Goal: Task Accomplishment & Management: Manage account settings

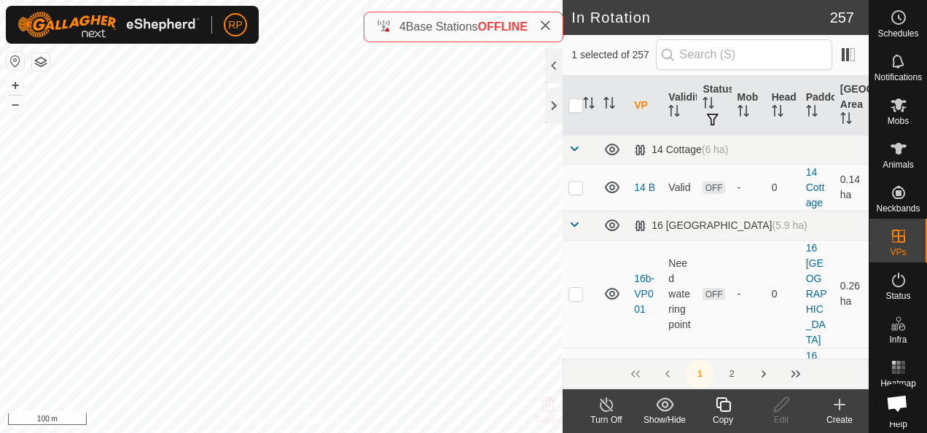
click at [722, 406] on icon at bounding box center [723, 404] width 18 height 17
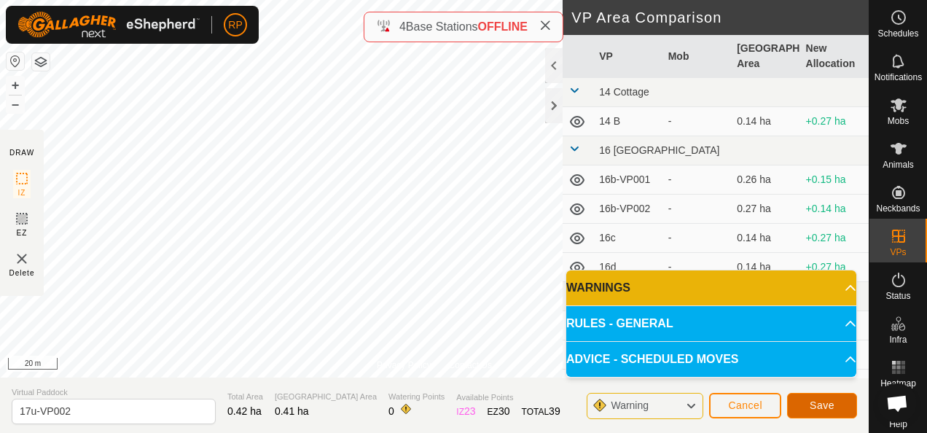
click at [819, 409] on span "Save" at bounding box center [821, 405] width 25 height 12
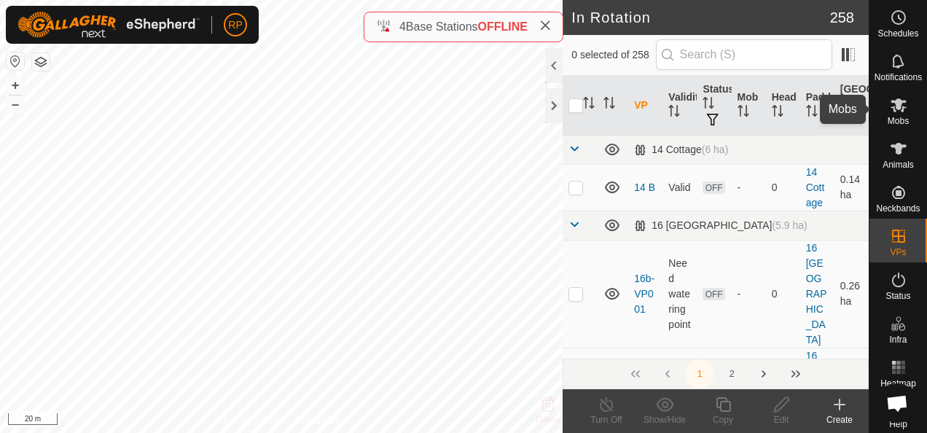
click at [892, 103] on icon at bounding box center [898, 105] width 16 height 14
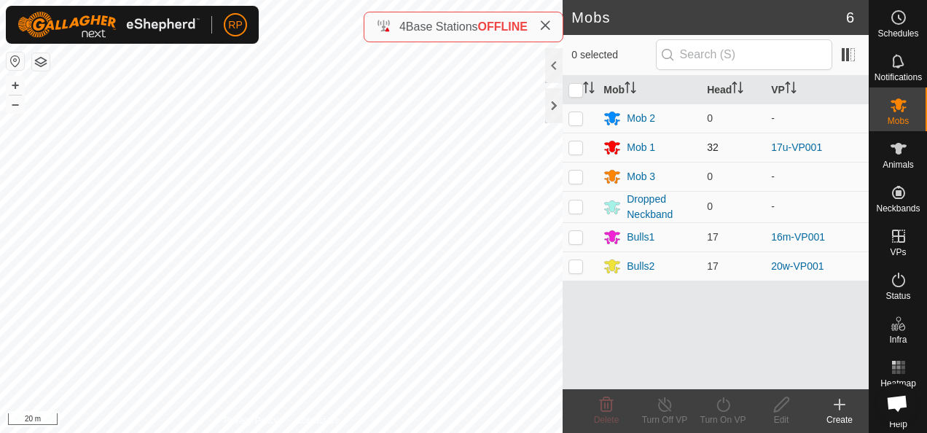
click at [575, 146] on p-checkbox at bounding box center [575, 147] width 15 height 12
checkbox input "true"
click at [722, 404] on icon at bounding box center [723, 404] width 18 height 17
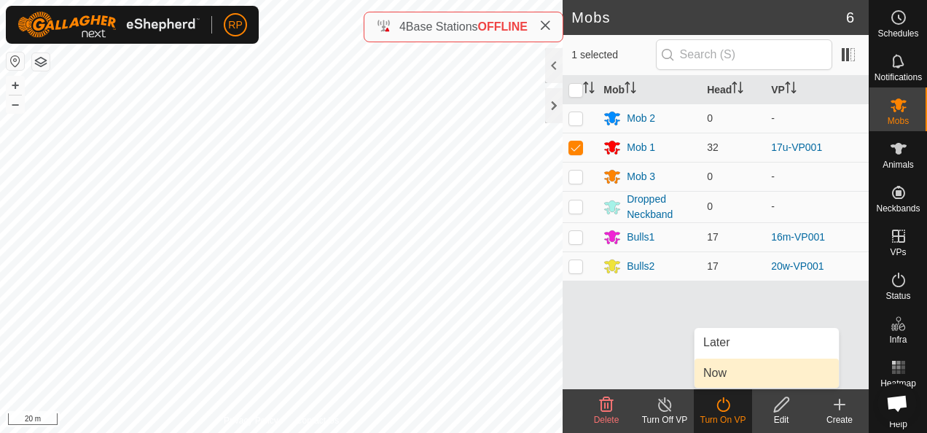
click at [720, 374] on link "Now" at bounding box center [766, 372] width 144 height 29
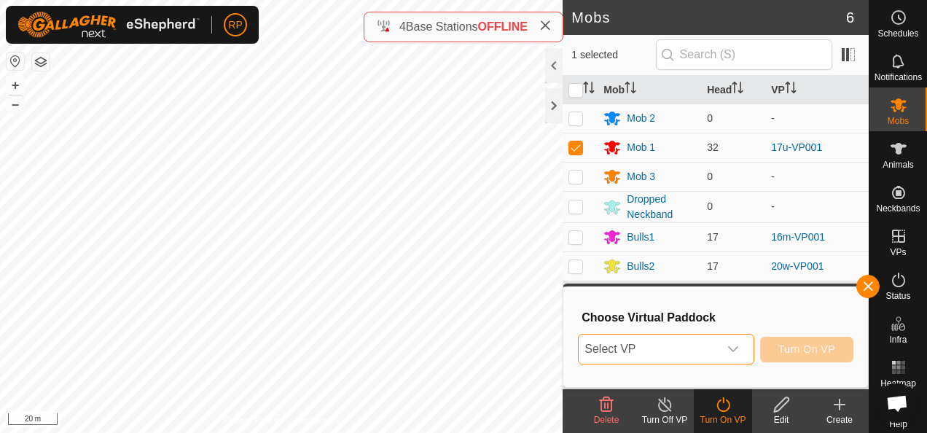
click at [690, 348] on span "Select VP" at bounding box center [647, 348] width 139 height 29
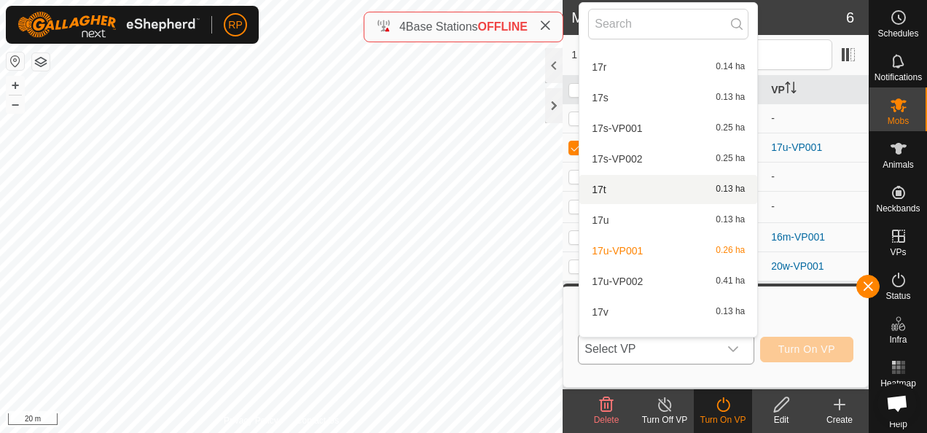
scroll to position [3154, 0]
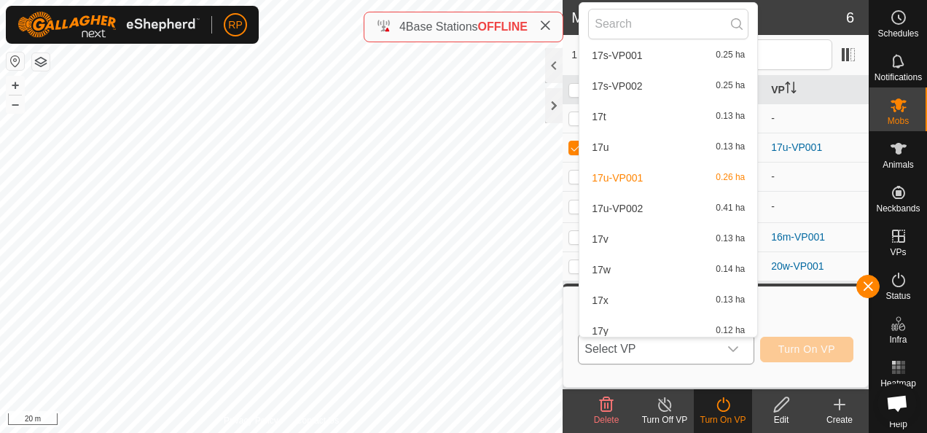
click at [621, 205] on li "17u-VP002 0.41 ha" at bounding box center [668, 208] width 178 height 29
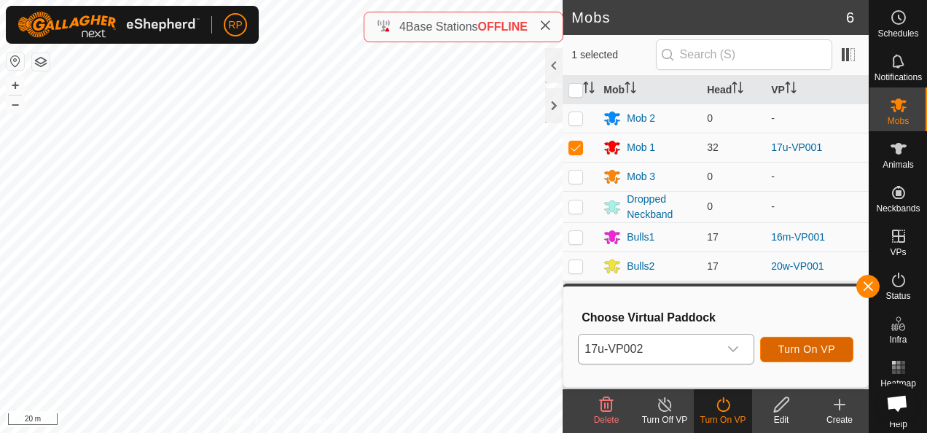
click at [790, 353] on span "Turn On VP" at bounding box center [806, 349] width 57 height 12
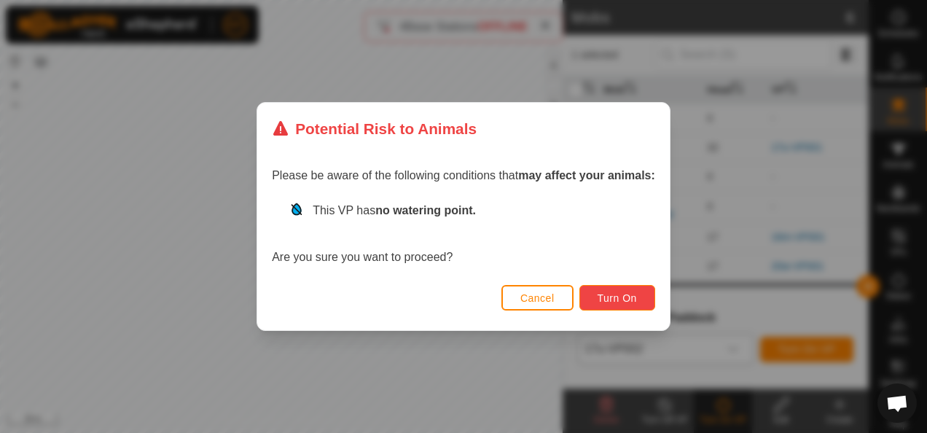
click at [613, 301] on span "Turn On" at bounding box center [616, 298] width 39 height 12
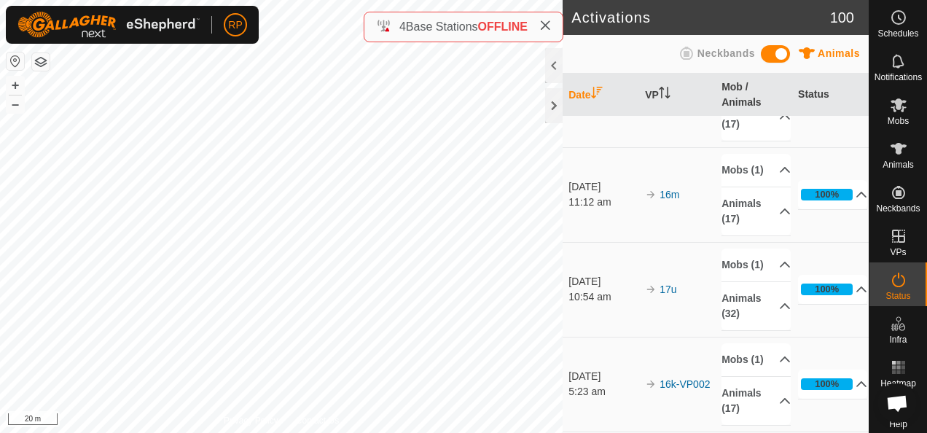
scroll to position [291, 0]
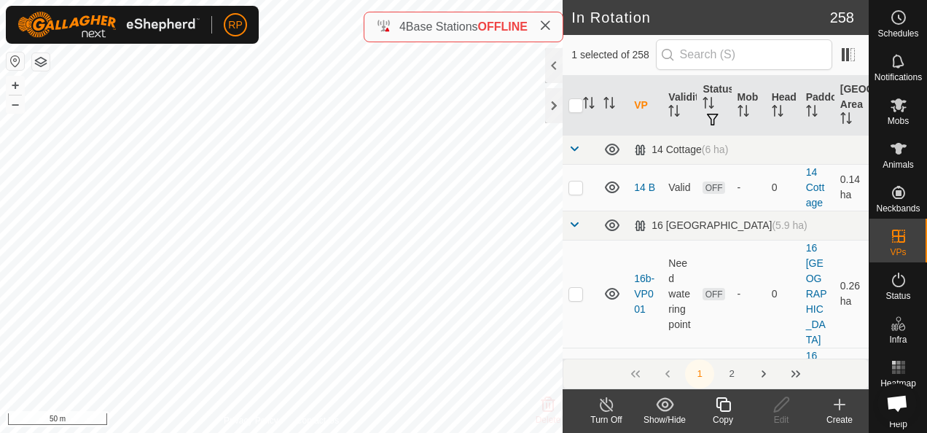
click at [725, 408] on icon at bounding box center [723, 404] width 18 height 17
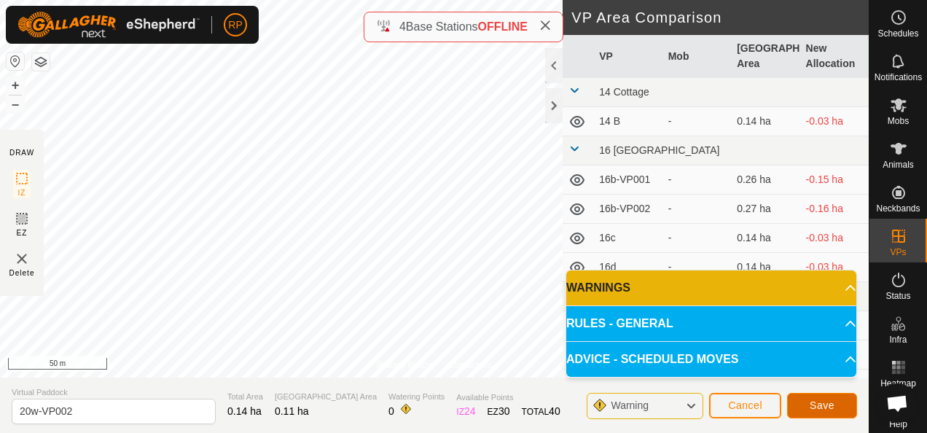
click at [821, 408] on span "Save" at bounding box center [821, 405] width 25 height 12
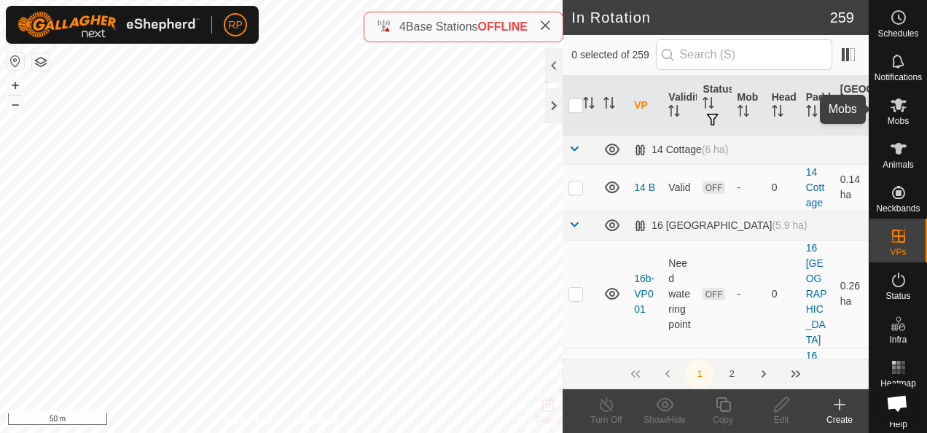
click at [892, 103] on icon at bounding box center [898, 105] width 16 height 14
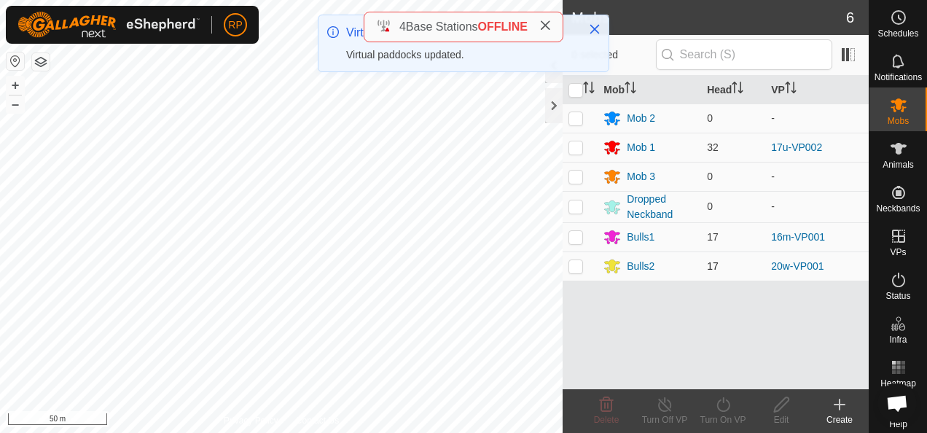
click at [578, 262] on p-checkbox at bounding box center [575, 266] width 15 height 12
checkbox input "true"
click at [721, 406] on icon at bounding box center [723, 404] width 18 height 17
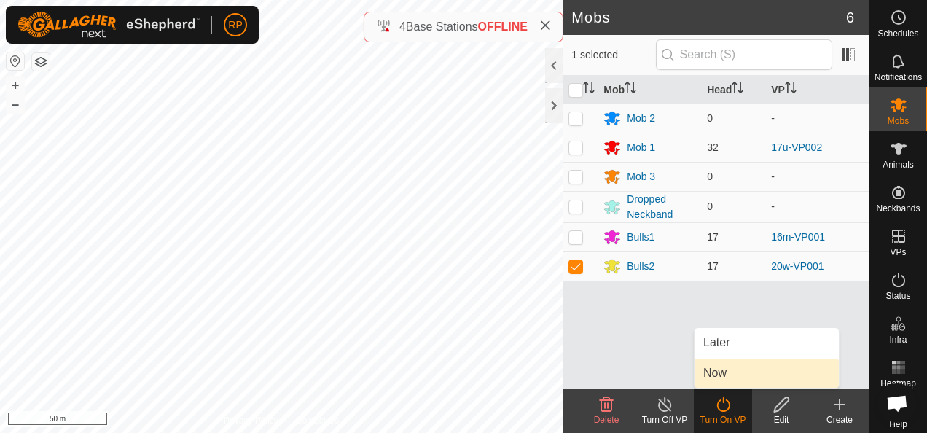
click at [709, 374] on link "Now" at bounding box center [766, 372] width 144 height 29
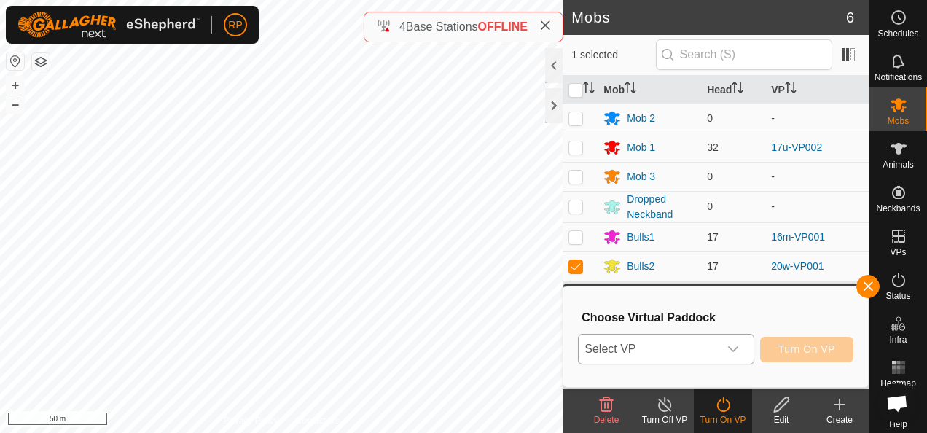
click at [680, 353] on span "Select VP" at bounding box center [647, 348] width 139 height 29
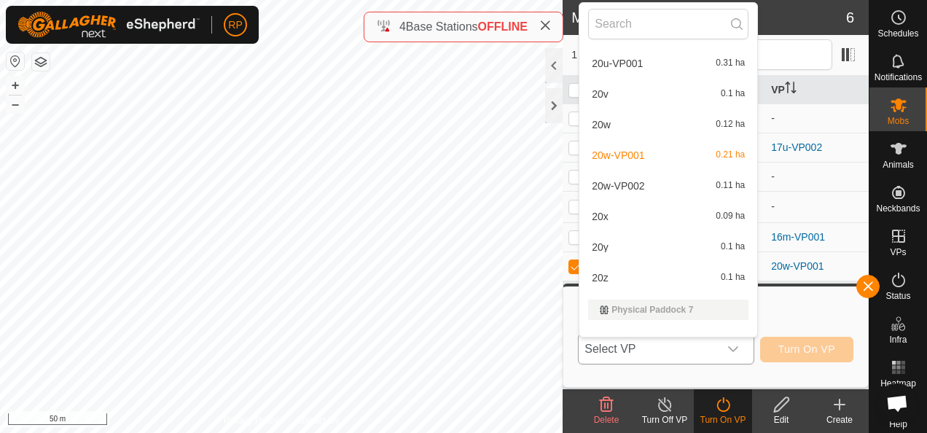
scroll to position [5194, 0]
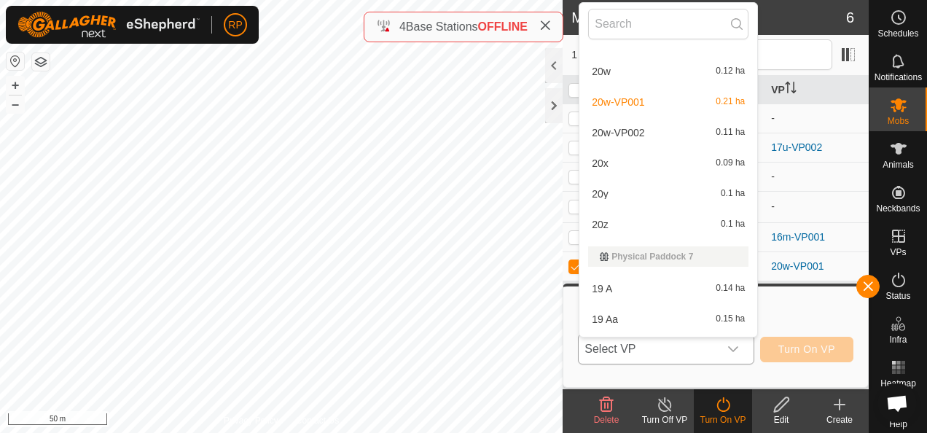
click at [637, 133] on li "20w-VP002 0.11 ha" at bounding box center [668, 132] width 178 height 29
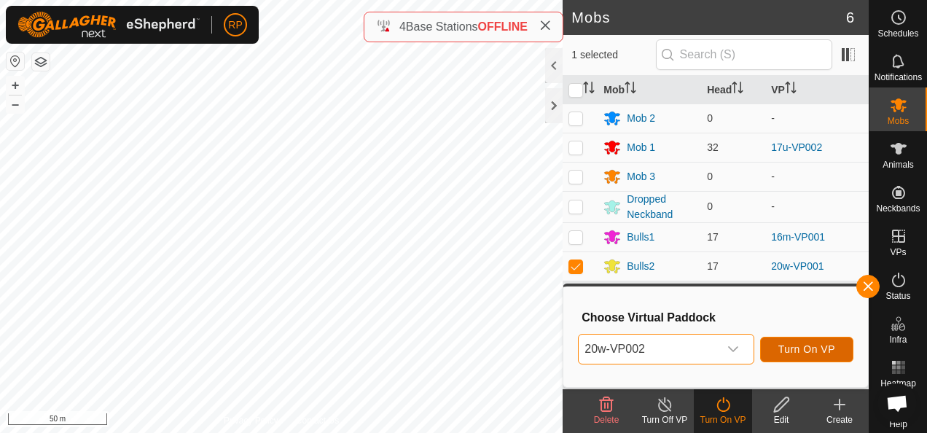
click at [806, 353] on span "Turn On VP" at bounding box center [806, 349] width 57 height 12
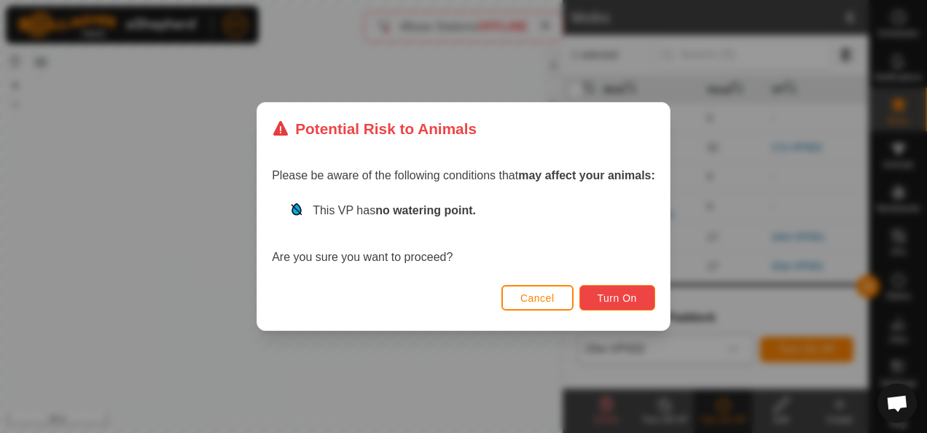
click at [613, 297] on span "Turn On" at bounding box center [616, 298] width 39 height 12
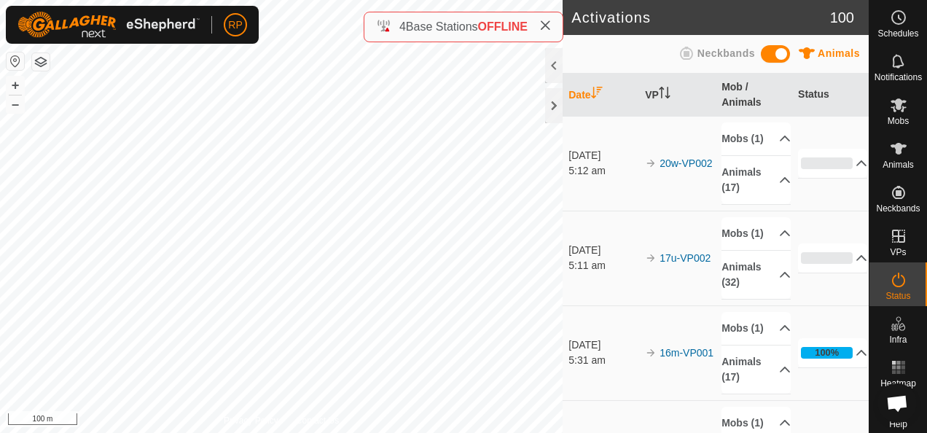
click at [540, 432] on html "RP Schedules Notifications Mobs Animals Neckbands VPs Status Infra Heatmap Help…" at bounding box center [463, 216] width 927 height 433
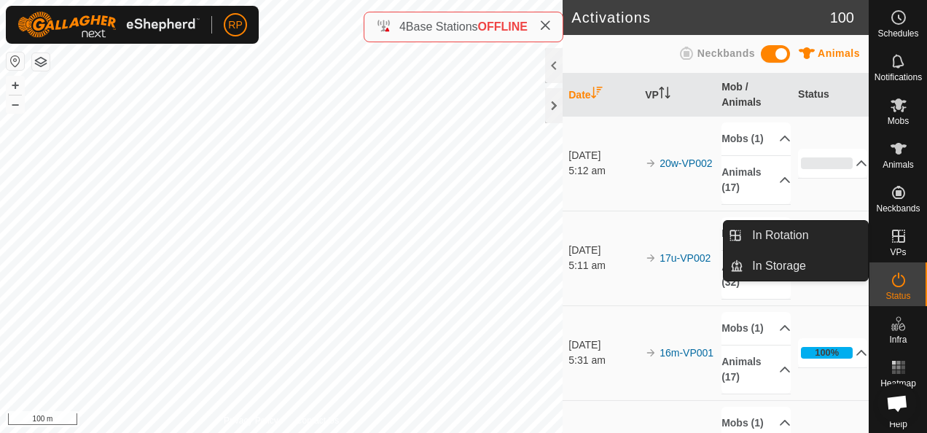
click at [892, 236] on icon at bounding box center [898, 235] width 13 height 13
click at [806, 232] on link "In Rotation" at bounding box center [805, 235] width 125 height 29
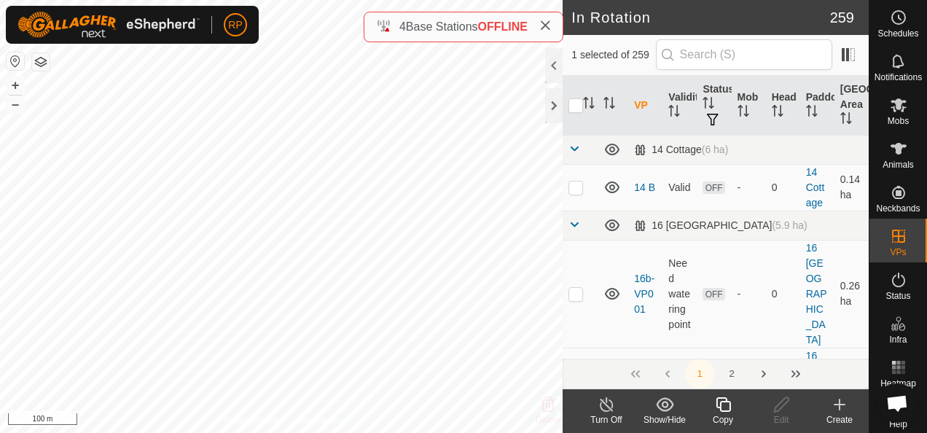
click at [839, 404] on icon at bounding box center [839, 404] width 10 height 0
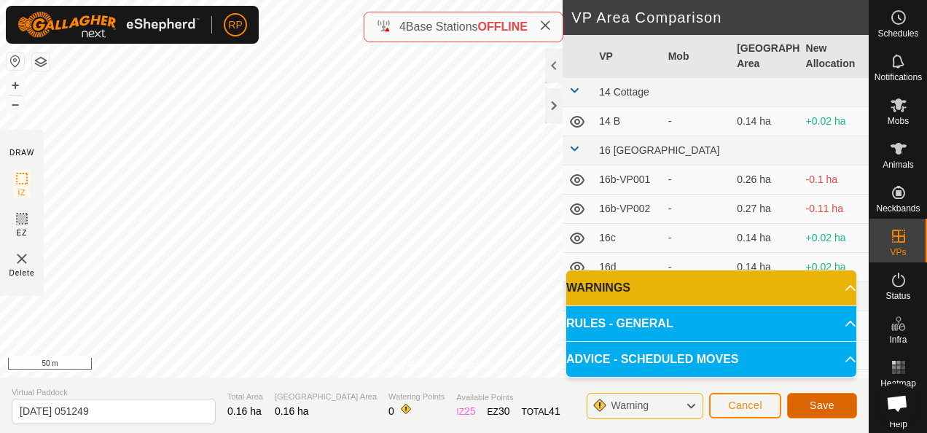
click at [812, 401] on span "Save" at bounding box center [821, 405] width 25 height 12
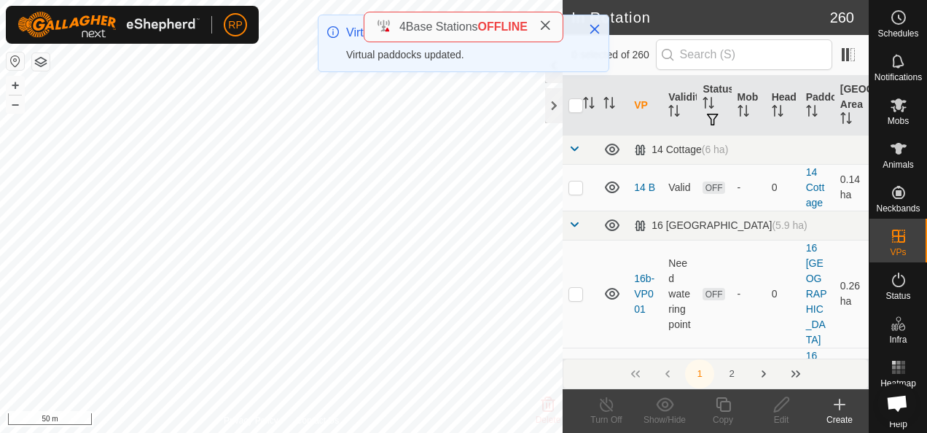
checkbox input "true"
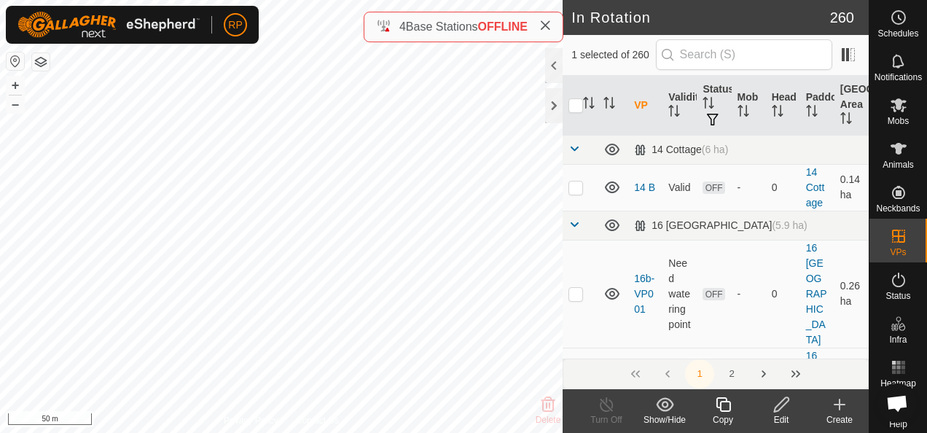
click at [780, 404] on icon at bounding box center [781, 404] width 18 height 17
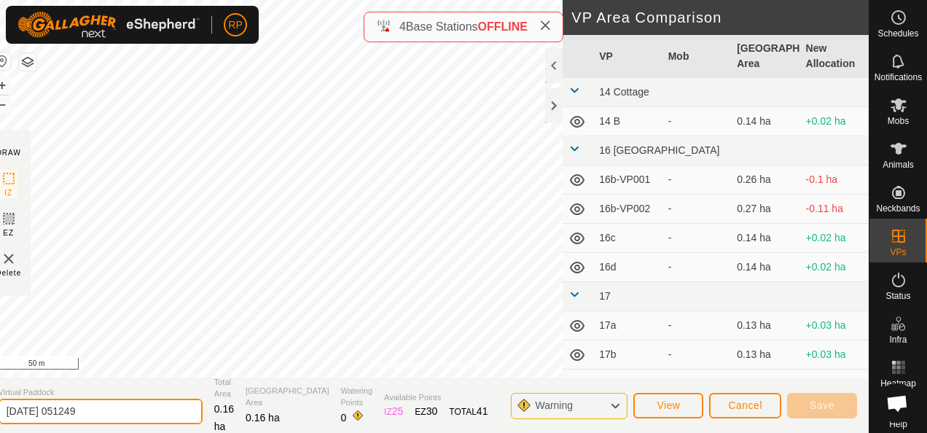
click at [121, 408] on input "[DATE] 051249" at bounding box center [101, 410] width 204 height 25
type input "2"
type input "16o"
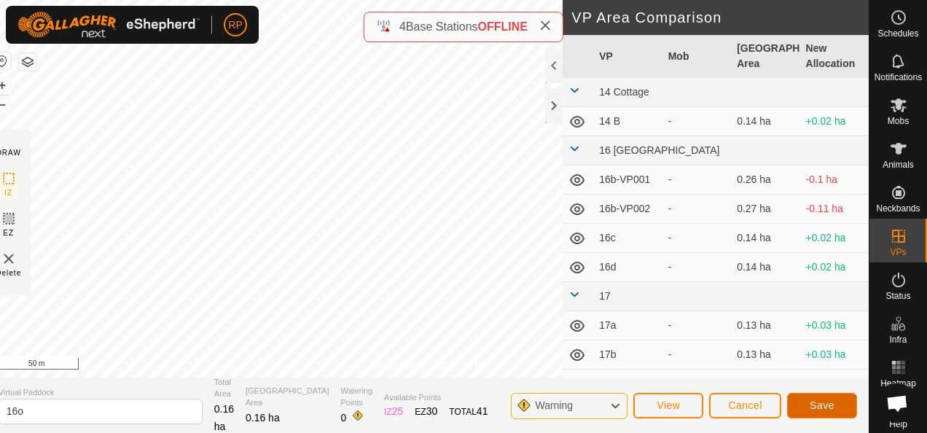
click at [820, 406] on span "Save" at bounding box center [821, 405] width 25 height 12
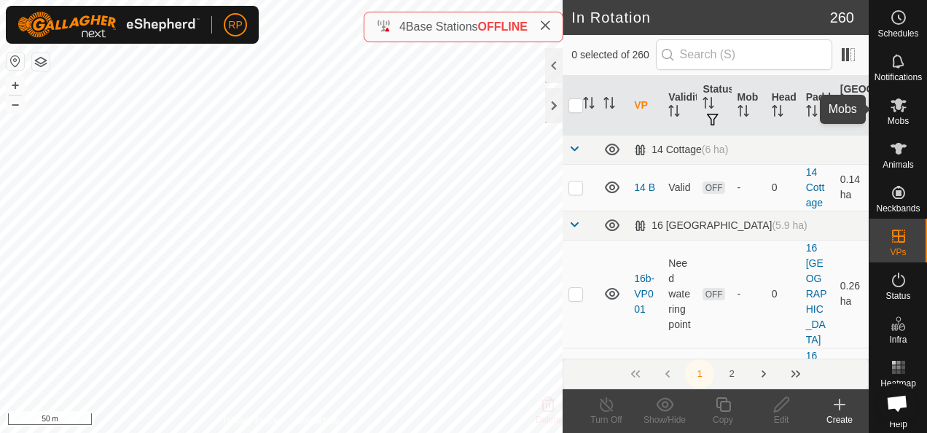
click at [890, 106] on icon at bounding box center [898, 105] width 16 height 14
click at [723, 405] on icon at bounding box center [723, 404] width 18 height 17
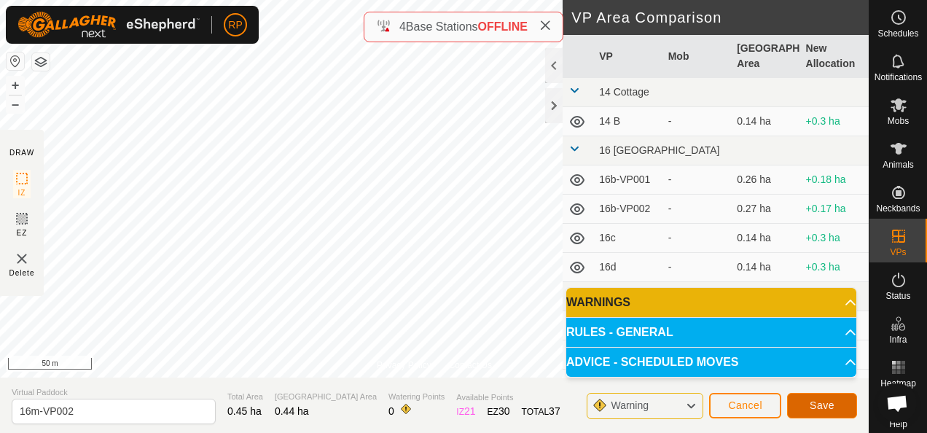
click at [826, 408] on span "Save" at bounding box center [821, 405] width 25 height 12
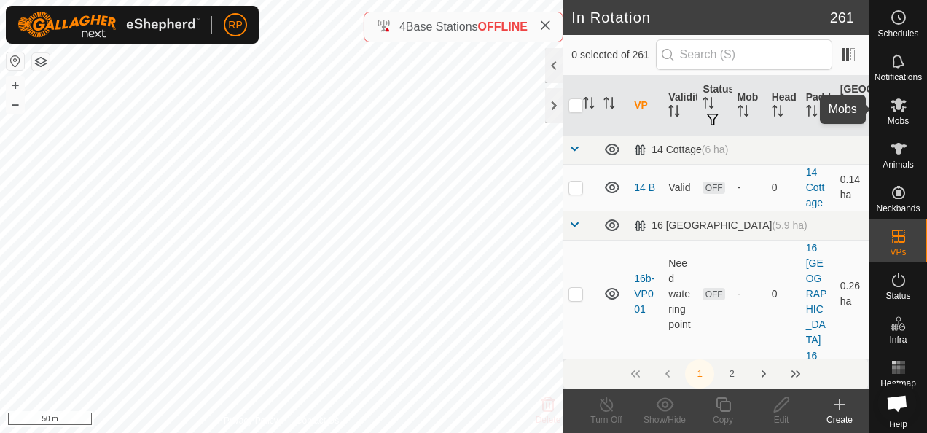
click at [894, 106] on icon at bounding box center [898, 105] width 16 height 14
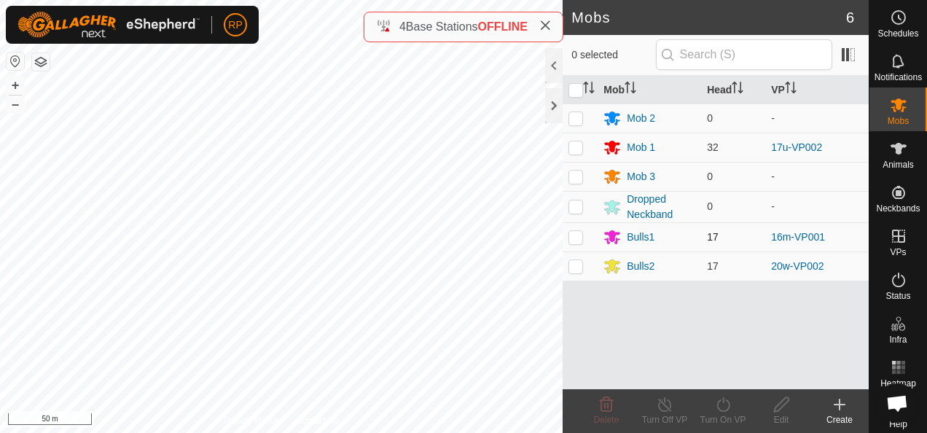
click at [575, 236] on p-checkbox at bounding box center [575, 237] width 15 height 12
checkbox input "true"
click at [724, 404] on icon at bounding box center [723, 404] width 18 height 17
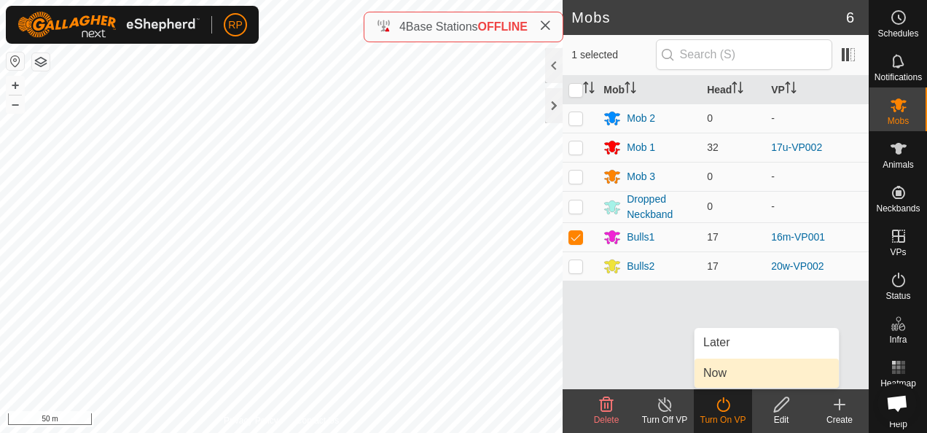
click at [715, 379] on link "Now" at bounding box center [766, 372] width 144 height 29
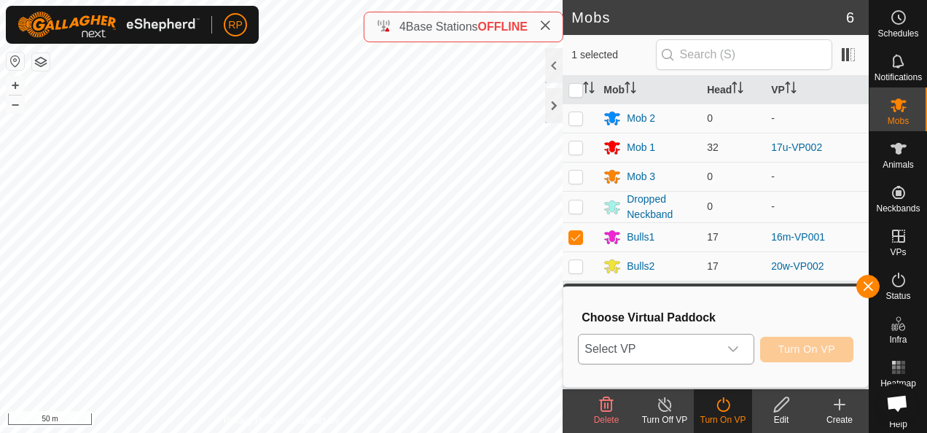
click at [709, 349] on span "Select VP" at bounding box center [647, 348] width 139 height 29
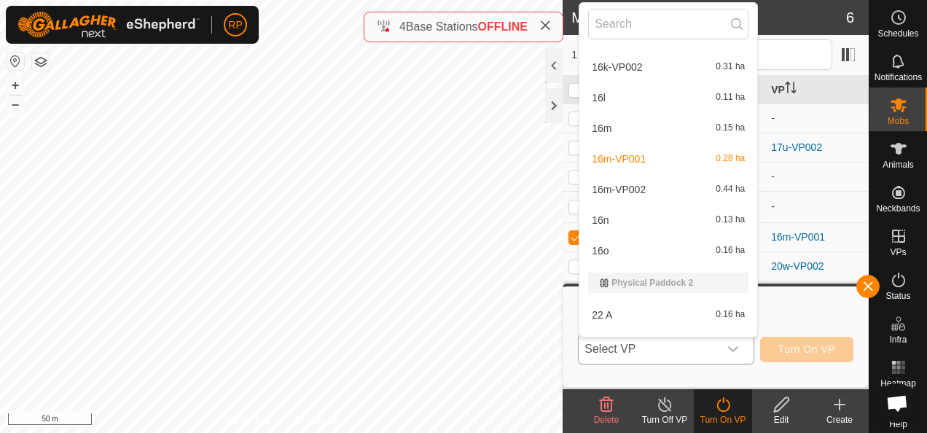
scroll to position [1333, 0]
click at [628, 185] on li "16m-VP002 0.44 ha" at bounding box center [668, 187] width 178 height 29
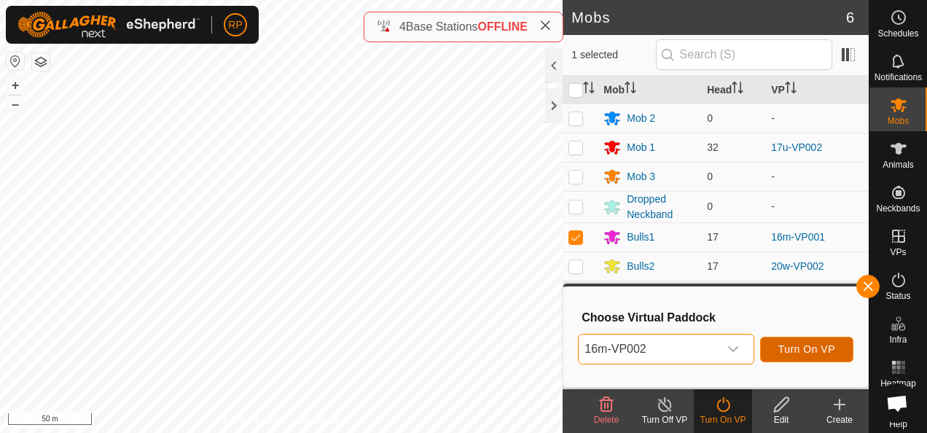
click at [785, 348] on span "Turn On VP" at bounding box center [806, 349] width 57 height 12
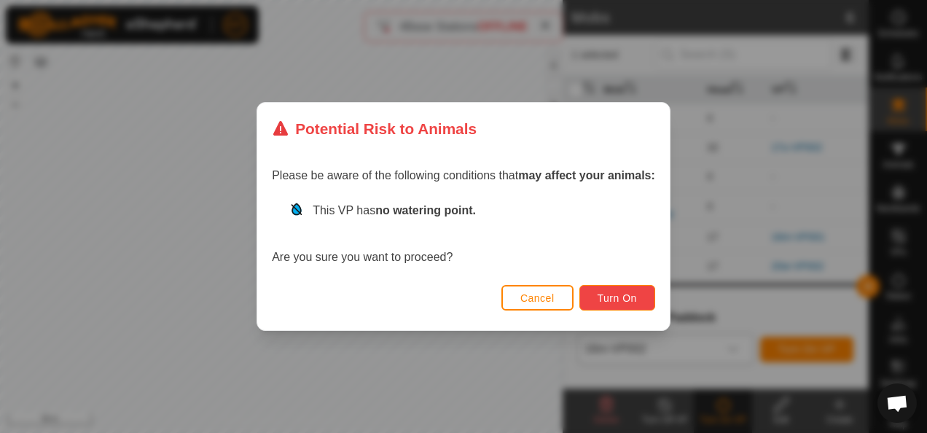
click at [593, 296] on button "Turn On" at bounding box center [617, 297] width 76 height 25
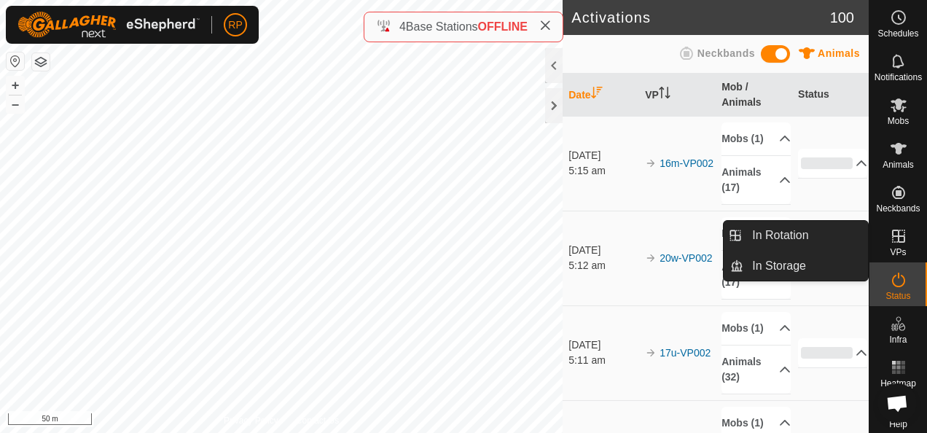
click at [893, 237] on icon at bounding box center [897, 235] width 17 height 17
click at [781, 235] on link "In Rotation" at bounding box center [805, 235] width 125 height 29
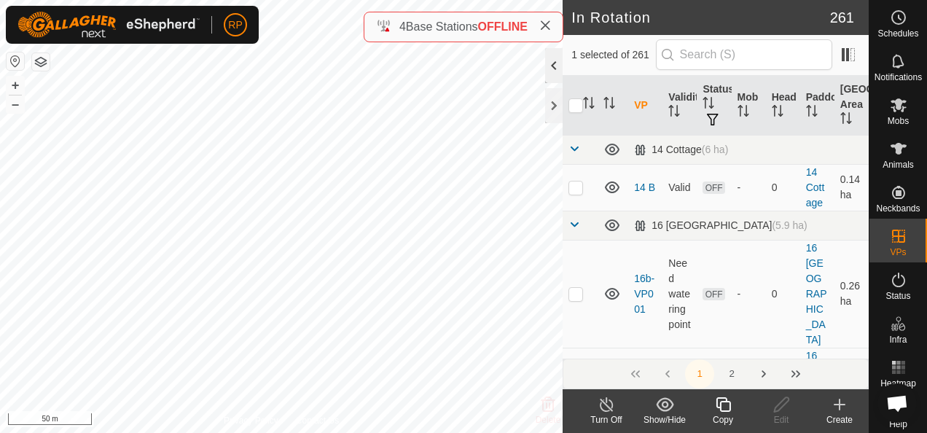
click at [555, 66] on div at bounding box center [553, 65] width 17 height 35
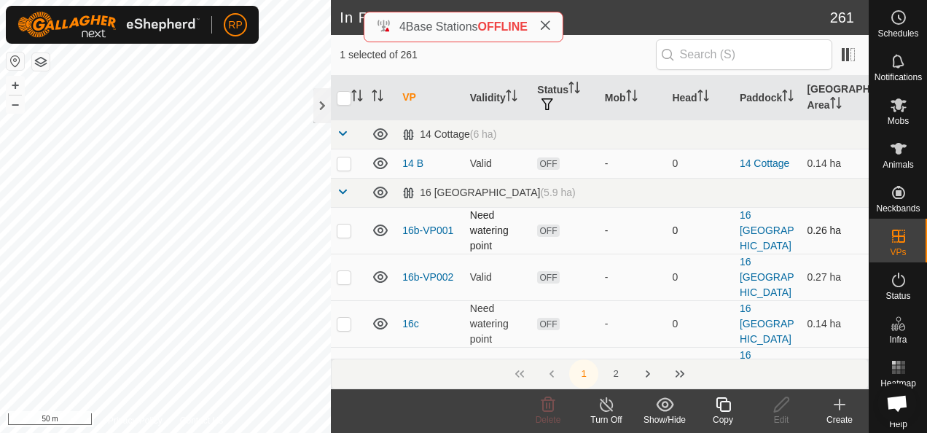
click at [340, 227] on p-checkbox at bounding box center [344, 230] width 15 height 12
checkbox input "true"
click at [342, 271] on p-checkbox at bounding box center [344, 277] width 15 height 12
checkbox input "true"
click at [341, 229] on p-checkbox at bounding box center [344, 230] width 15 height 12
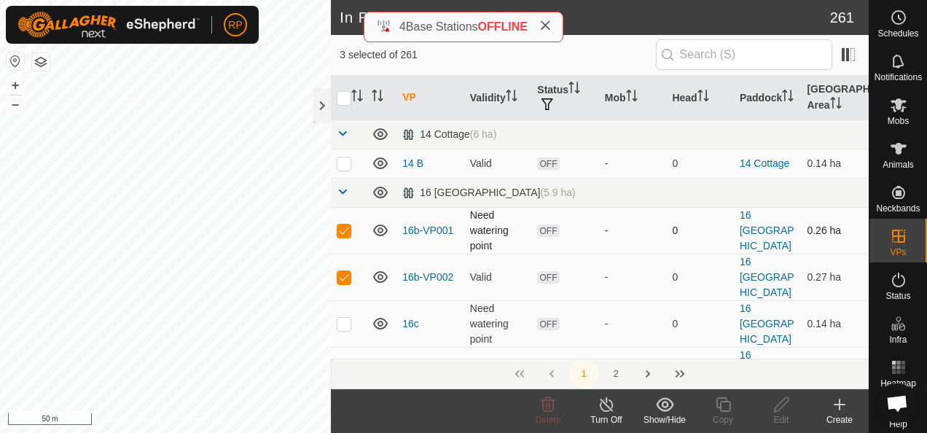
checkbox input "false"
click at [339, 271] on p-checkbox at bounding box center [344, 277] width 15 height 12
checkbox input "false"
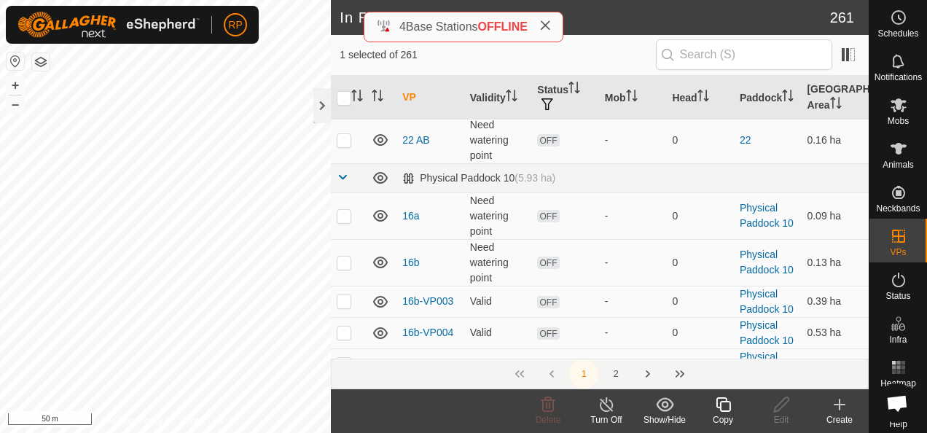
scroll to position [1020, 0]
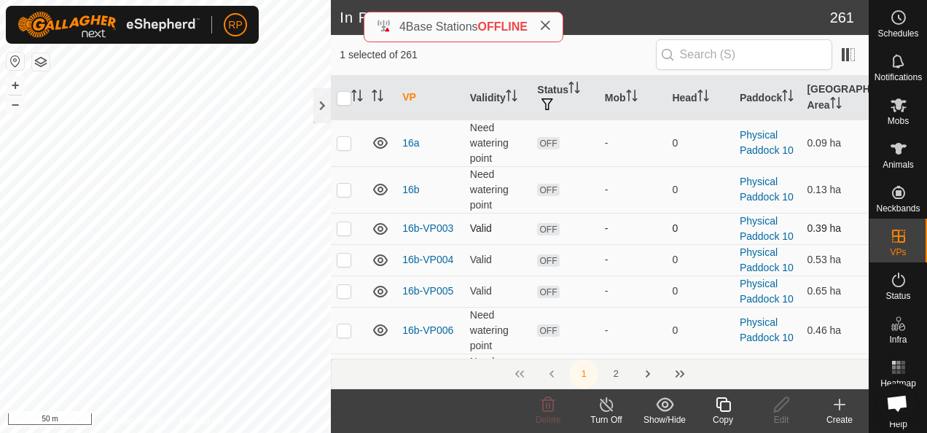
click at [340, 222] on p-checkbox at bounding box center [344, 228] width 15 height 12
checkbox input "true"
click at [342, 253] on p-checkbox at bounding box center [344, 259] width 15 height 12
checkbox input "true"
click at [345, 222] on p-checkbox at bounding box center [344, 228] width 15 height 12
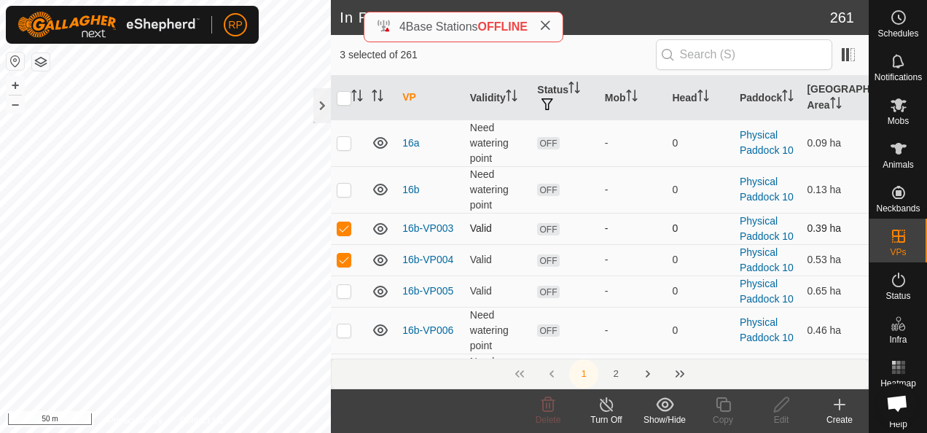
checkbox input "false"
click at [339, 253] on p-checkbox at bounding box center [344, 259] width 15 height 12
checkbox input "false"
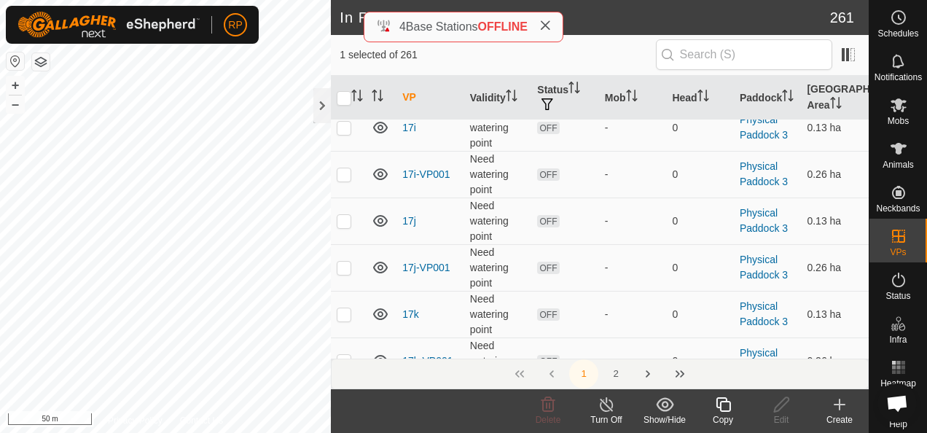
scroll to position [3642, 0]
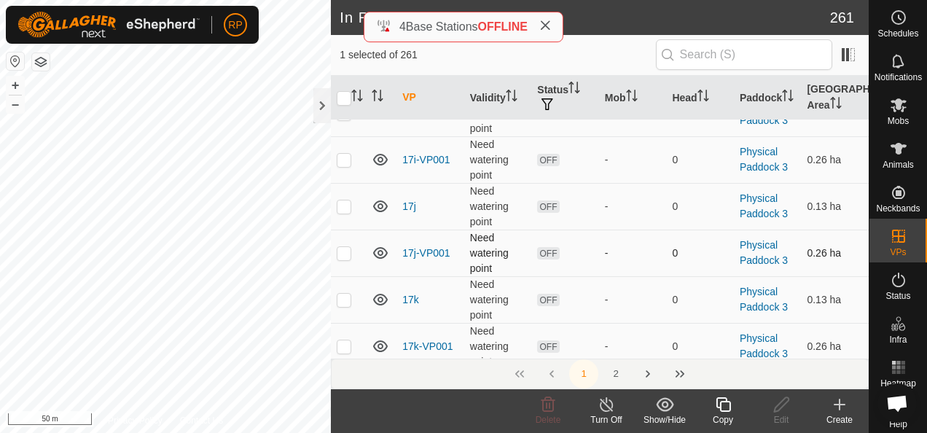
click at [343, 247] on p-checkbox at bounding box center [344, 253] width 15 height 12
click at [344, 247] on p-checkbox at bounding box center [344, 253] width 15 height 12
checkbox input "false"
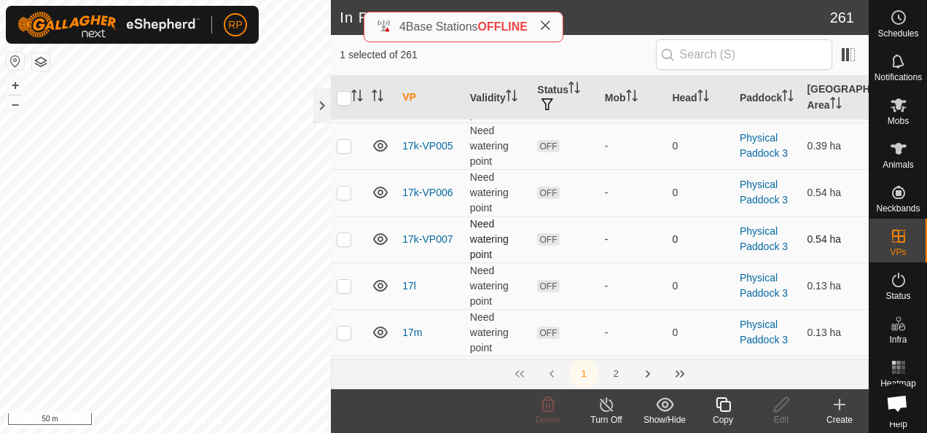
scroll to position [4006, 0]
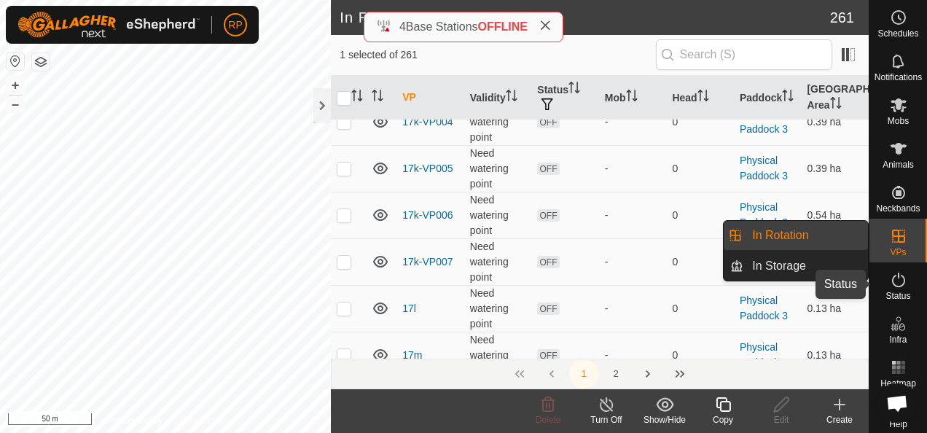
drag, startPoint x: 889, startPoint y: 278, endPoint x: 873, endPoint y: 278, distance: 16.0
click at [889, 278] on icon at bounding box center [897, 279] width 17 height 17
